Goal: Task Accomplishment & Management: Complete application form

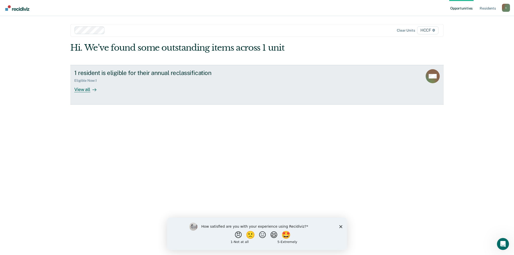
click at [84, 89] on div "View all" at bounding box center [88, 88] width 28 height 10
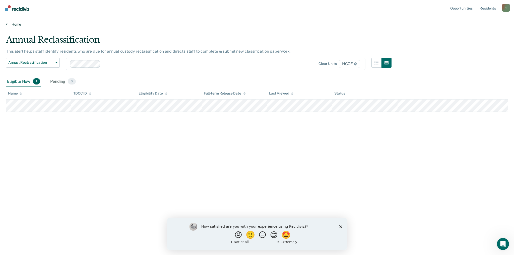
click at [16, 23] on link "Home" at bounding box center [257, 24] width 502 height 5
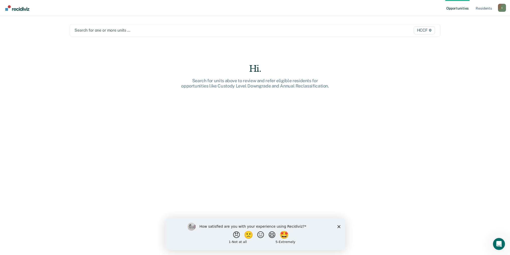
click at [76, 29] on div at bounding box center [201, 30] width 253 height 6
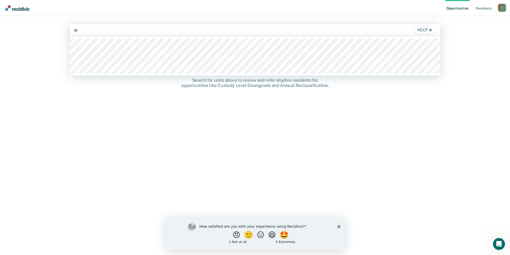
type input "ja1"
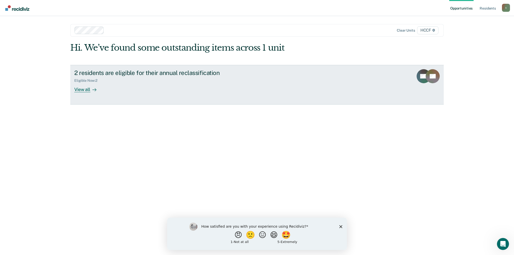
click at [83, 88] on div "View all" at bounding box center [88, 88] width 28 height 10
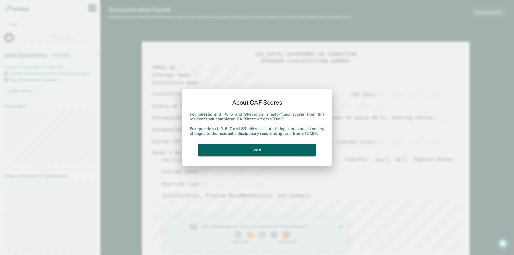
click at [245, 150] on button "Got it" at bounding box center [257, 150] width 118 height 12
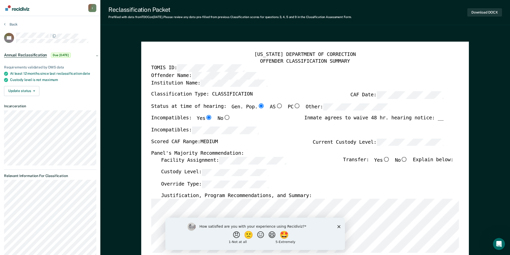
click at [339, 226] on polygon "Close survey" at bounding box center [338, 226] width 3 height 3
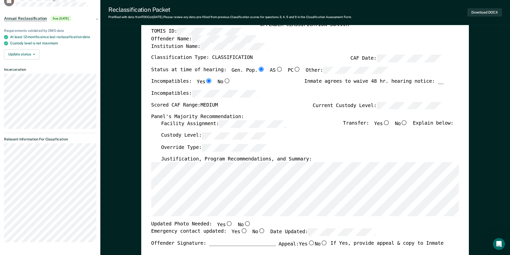
scroll to position [50, 0]
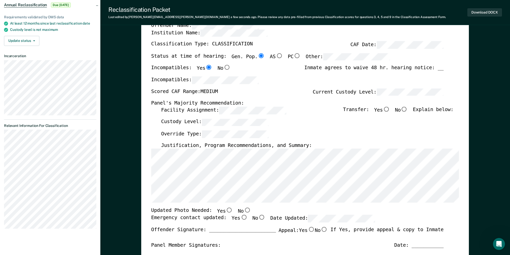
click at [469, 194] on div "[US_STATE] DEPARTMENT OF CORRECTION OFFENDER CLASSIFICATION SUMMARY TOMIS ID: O…" at bounding box center [305, 204] width 328 height 427
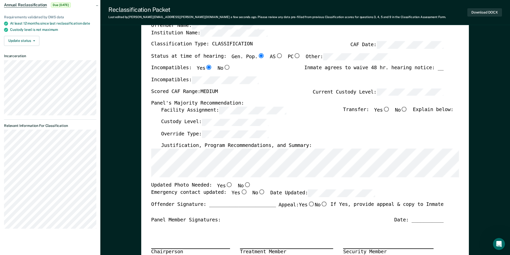
click at [244, 186] on input "No" at bounding box center [247, 185] width 7 height 5
type textarea "x"
radio input "true"
click at [240, 191] on input "Yes" at bounding box center [243, 192] width 7 height 5
type textarea "x"
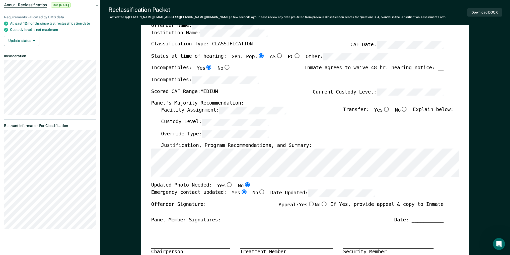
radio input "true"
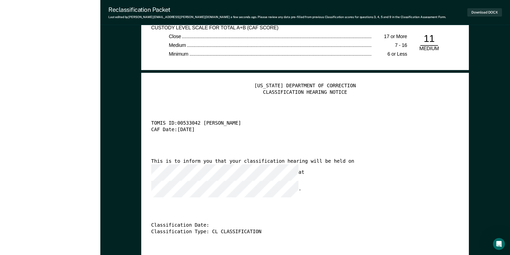
scroll to position [1305, 0]
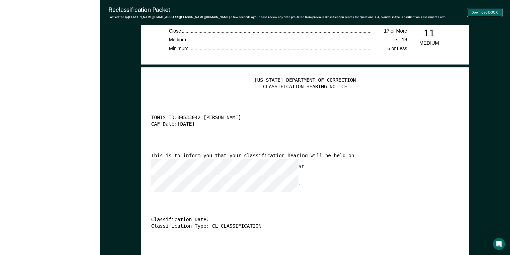
click at [487, 11] on button "Download DOCX" at bounding box center [485, 12] width 35 height 8
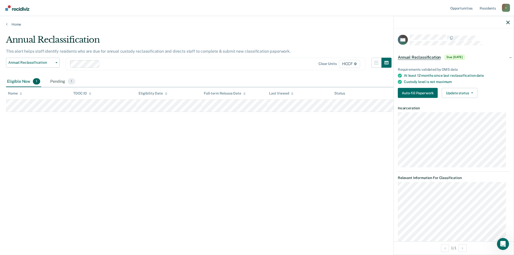
click at [87, 180] on div "Annual Reclassification This alert helps staff identify residents who are due f…" at bounding box center [257, 126] width 502 height 183
click at [508, 23] on icon "button" at bounding box center [508, 23] width 4 height 4
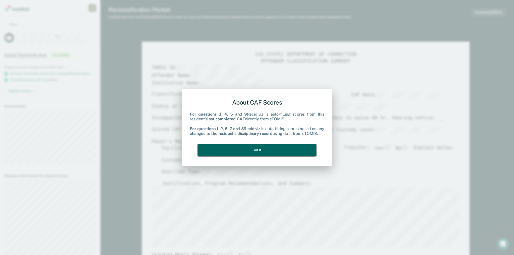
click at [258, 149] on button "Got it" at bounding box center [257, 150] width 118 height 12
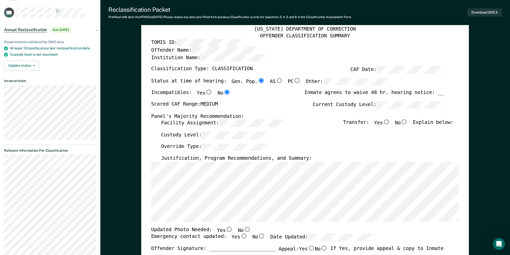
scroll to position [50, 0]
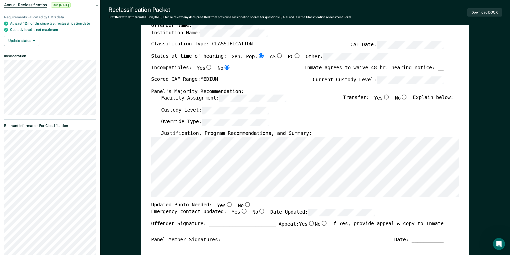
click at [408, 98] on input "No" at bounding box center [404, 97] width 7 height 5
type textarea "x"
radio input "true"
click at [347, 108] on div "Custody Level:" at bounding box center [307, 113] width 292 height 12
click at [316, 204] on div "[US_STATE] DEPARTMENT OF CORRECTION OFFENDER CLASSIFICATION SUMMARY TOMIS ID: O…" at bounding box center [305, 205] width 308 height 406
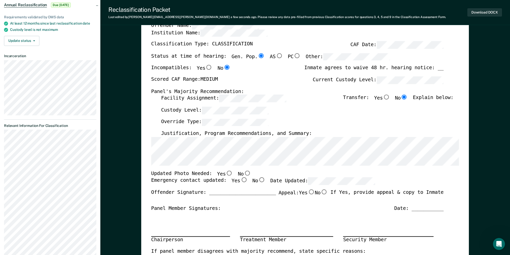
click at [244, 175] on input "No" at bounding box center [247, 173] width 7 height 5
type textarea "x"
radio input "true"
click at [240, 180] on input "Yes" at bounding box center [243, 180] width 7 height 5
type textarea "x"
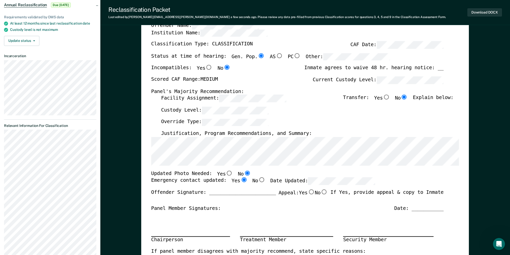
radio input "true"
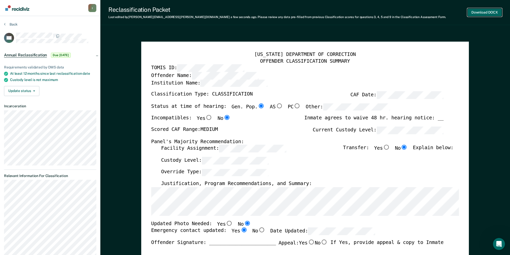
scroll to position [0, 0]
click at [479, 11] on button "Download DOCX" at bounding box center [485, 12] width 35 height 8
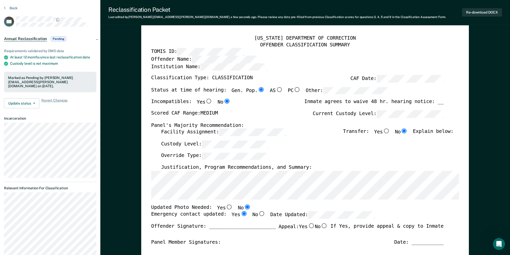
scroll to position [25, 0]
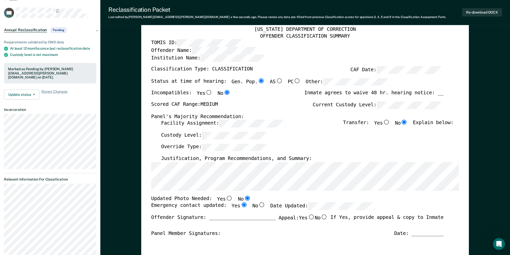
type textarea "x"
click at [471, 13] on button "Re-download DOCX" at bounding box center [482, 12] width 40 height 8
